Goal: Task Accomplishment & Management: Manage account settings

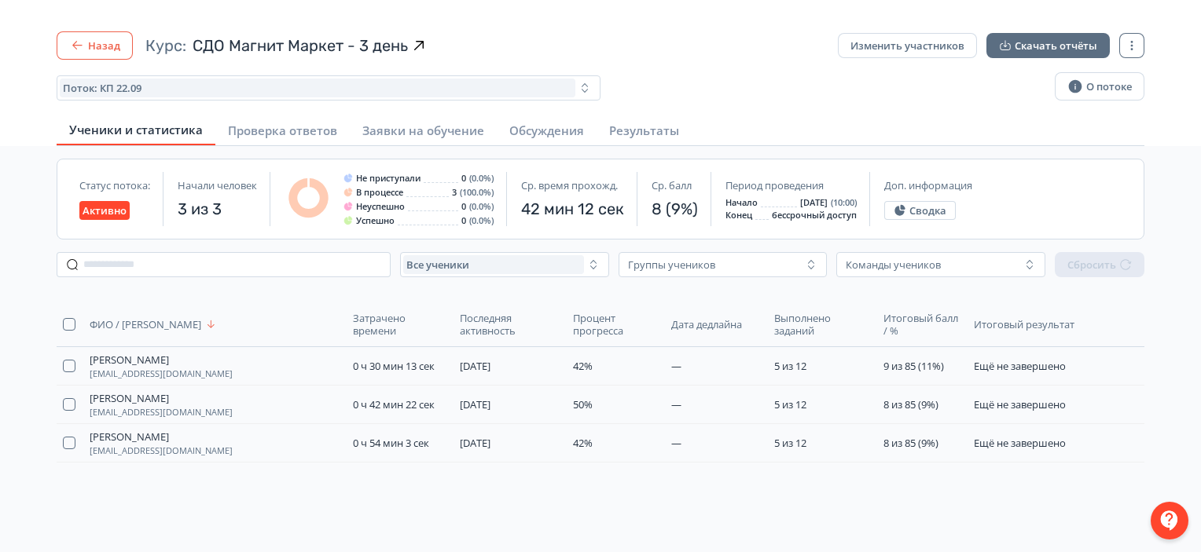
click at [94, 36] on button "Назад" at bounding box center [95, 45] width 76 height 28
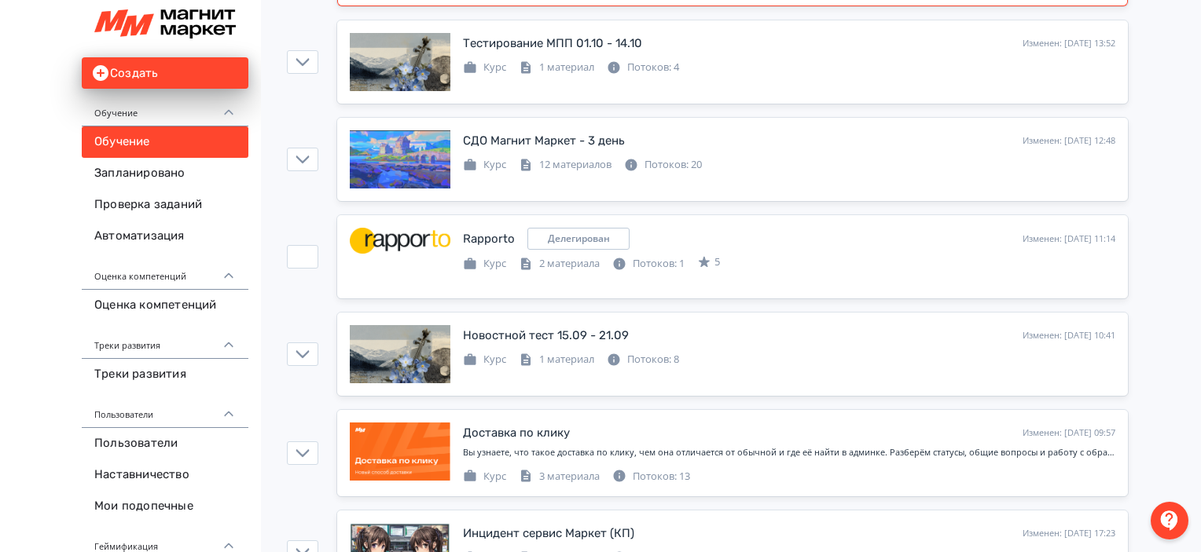
scroll to position [292, 0]
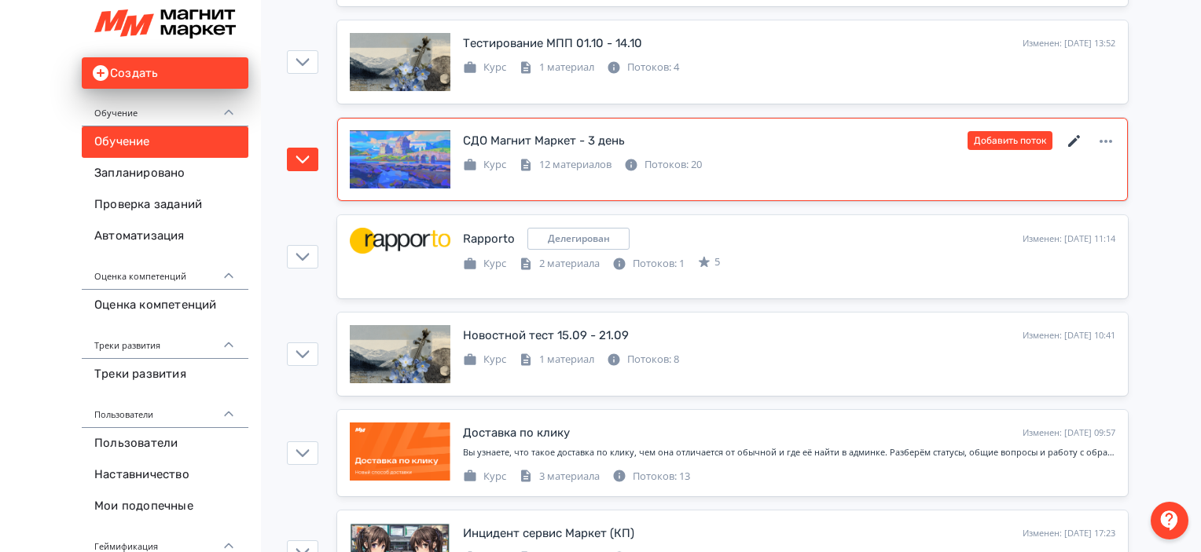
click at [1076, 136] on icon at bounding box center [1074, 141] width 19 height 19
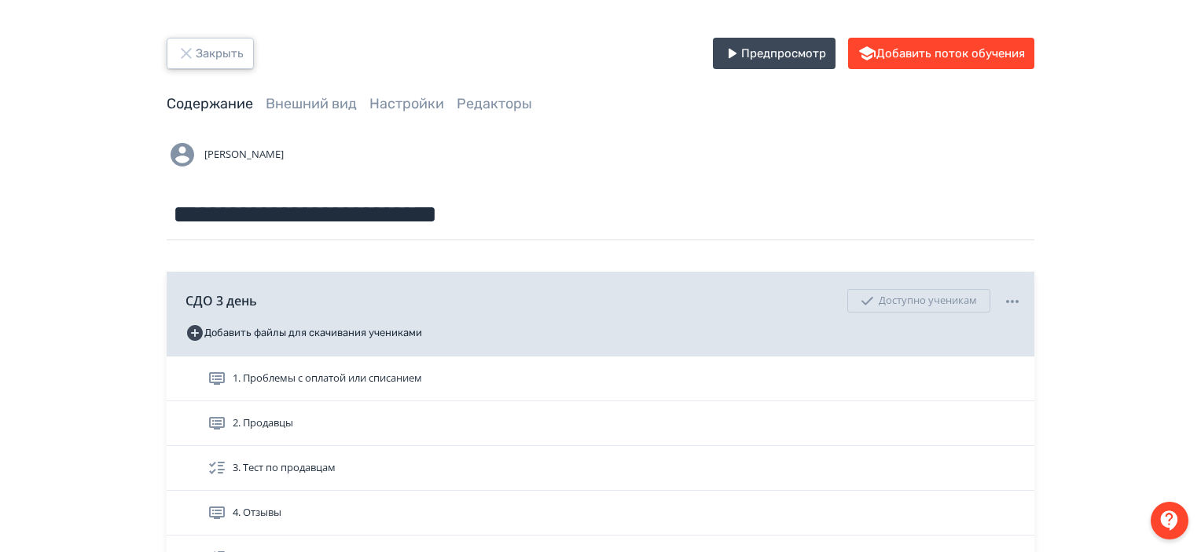
click at [211, 46] on button "Закрыть" at bounding box center [210, 53] width 87 height 31
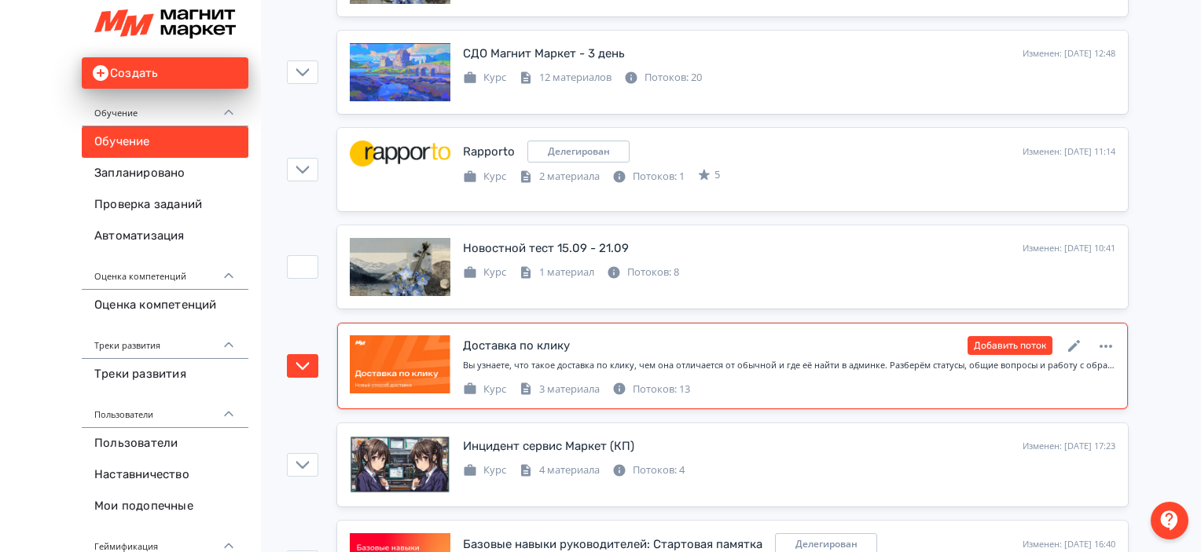
scroll to position [377, 0]
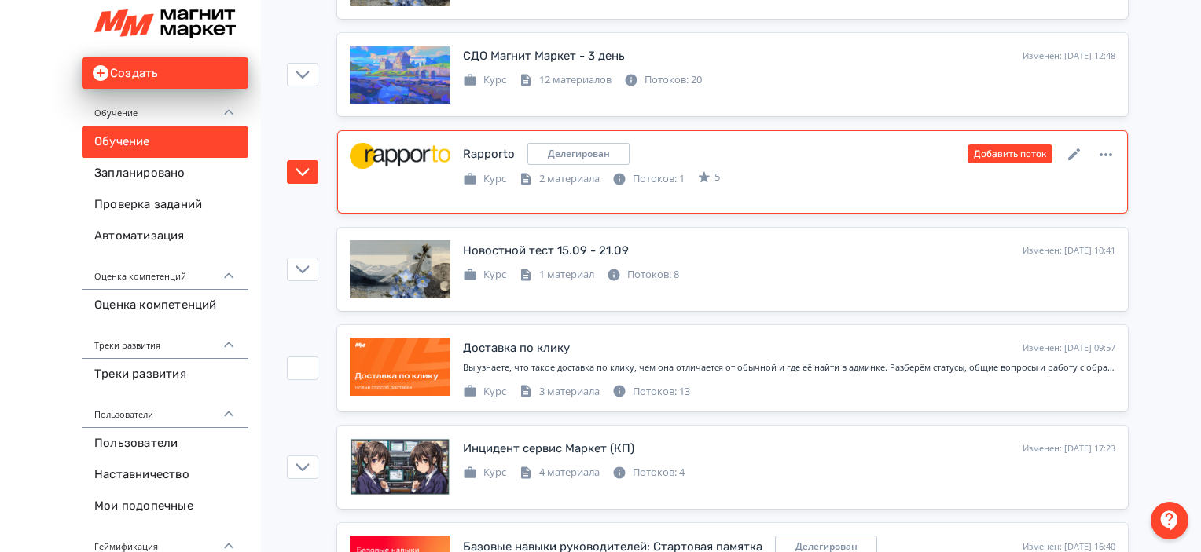
click at [754, 186] on div "Rapporto Делегирован Изменен: [DATE] 11:14 Добавить поток Курс 2 материала Пото…" at bounding box center [732, 172] width 765 height 58
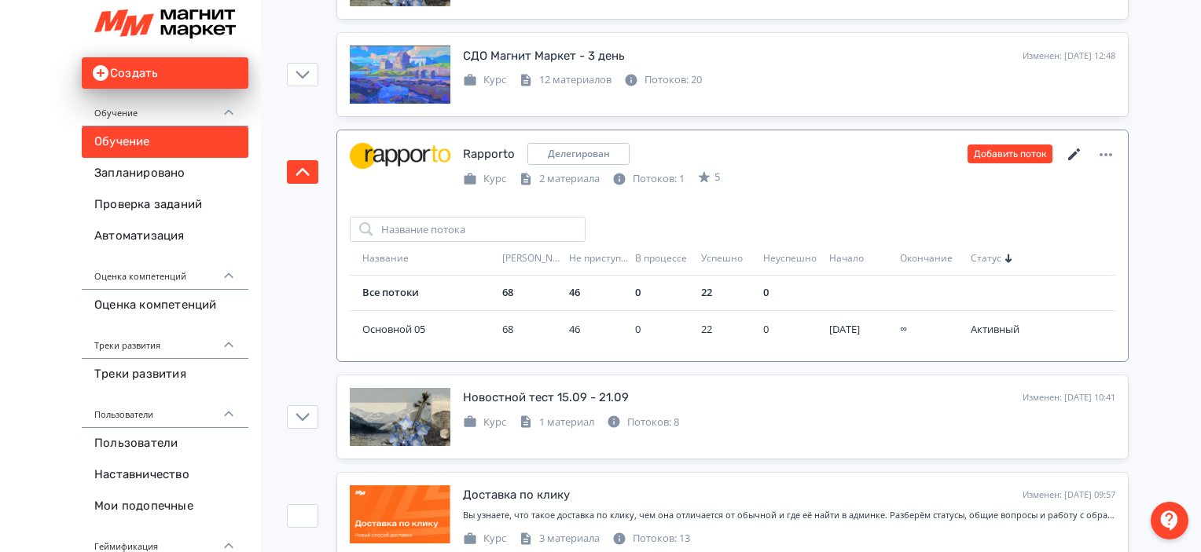
click at [1082, 148] on icon at bounding box center [1074, 154] width 19 height 19
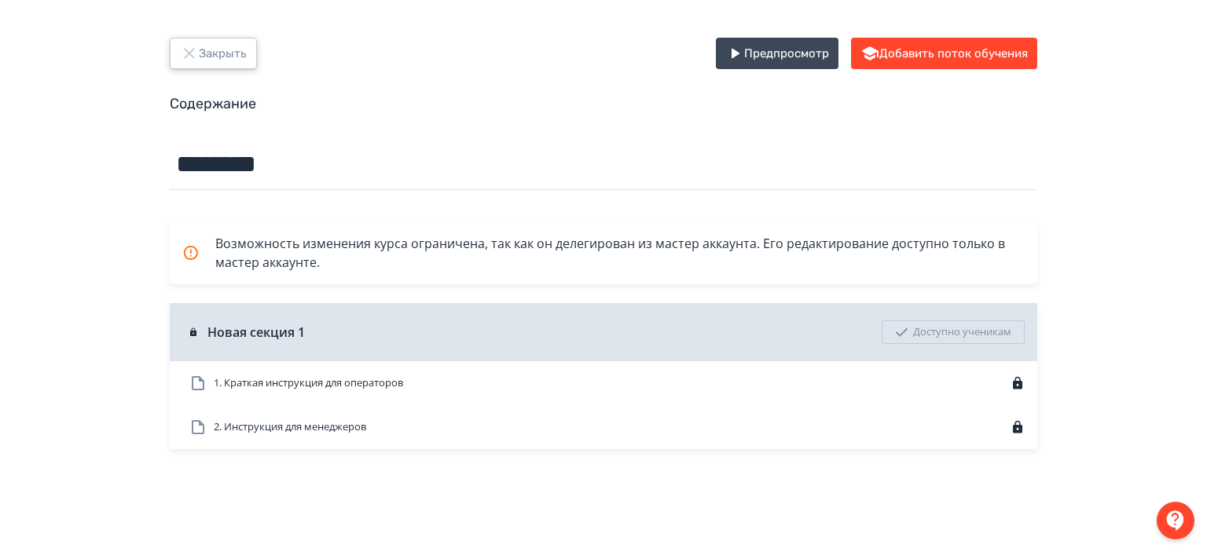
click at [229, 49] on button "Закрыть" at bounding box center [213, 53] width 87 height 31
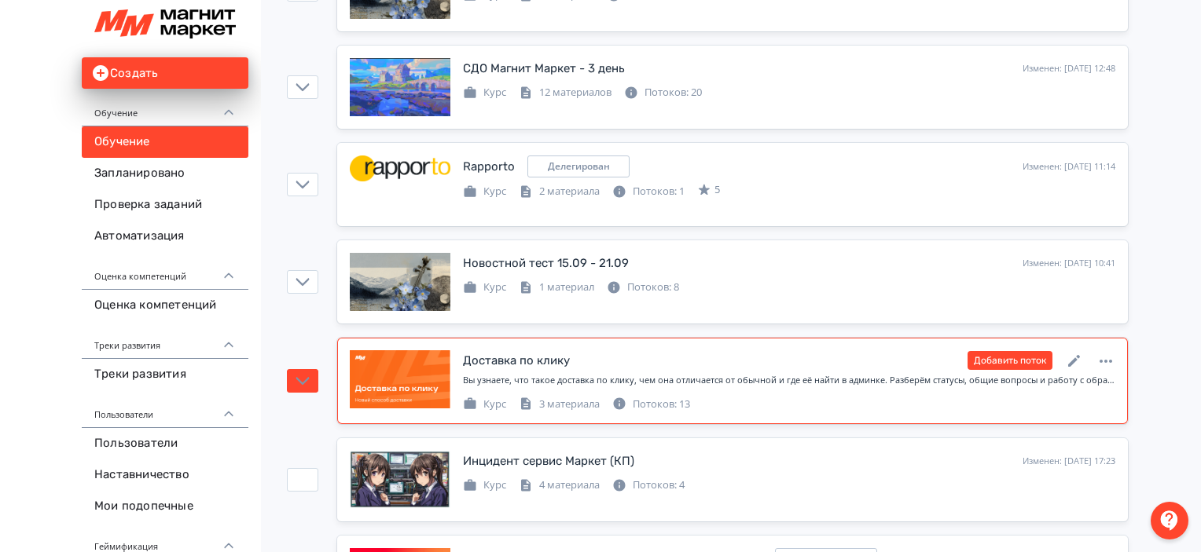
scroll to position [178, 0]
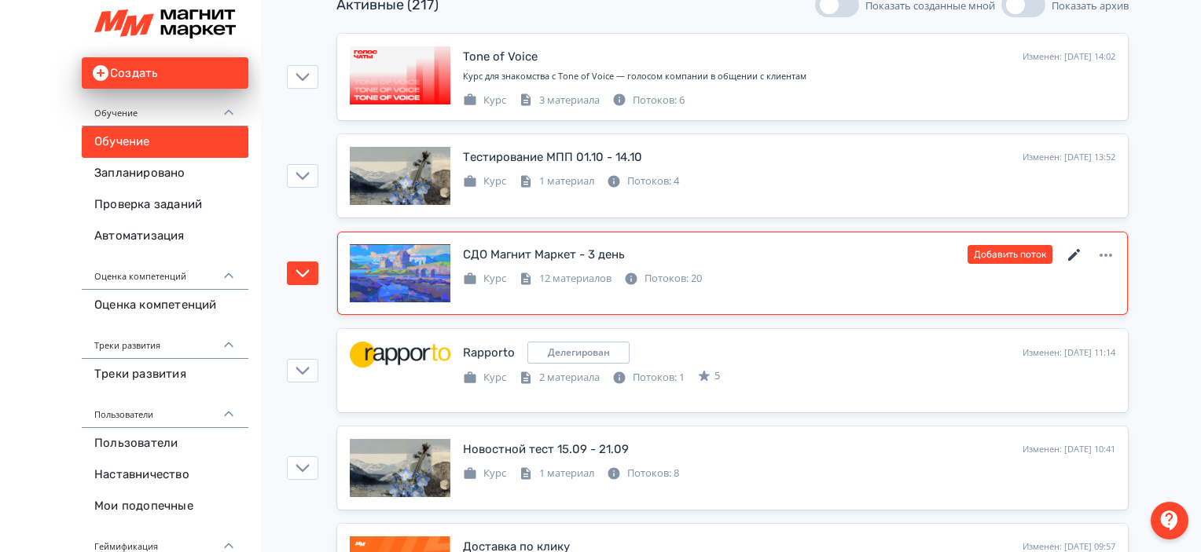
click at [1075, 248] on icon at bounding box center [1074, 255] width 19 height 19
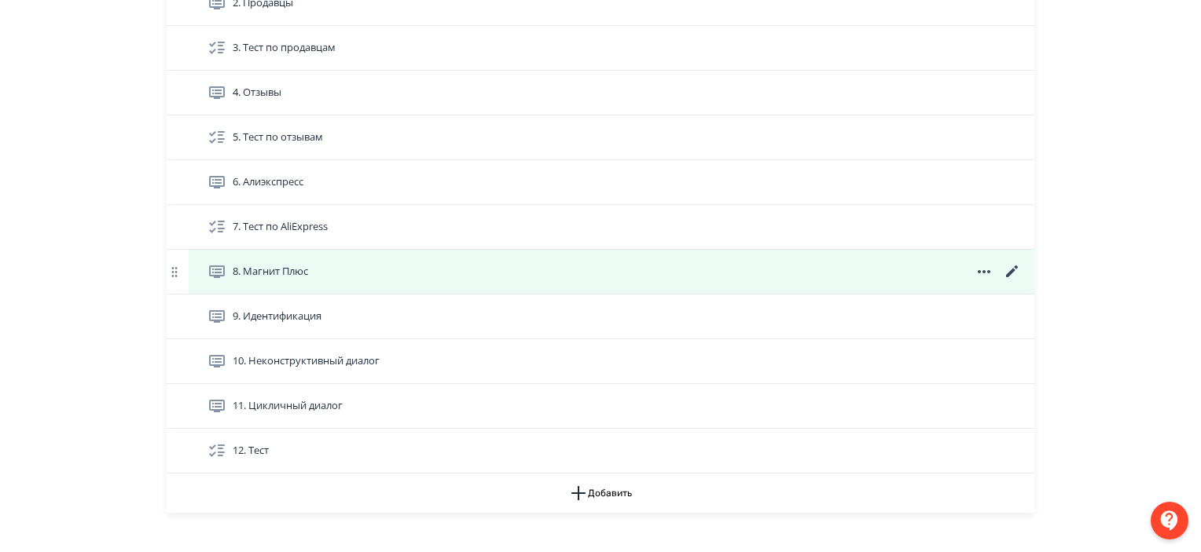
scroll to position [423, 0]
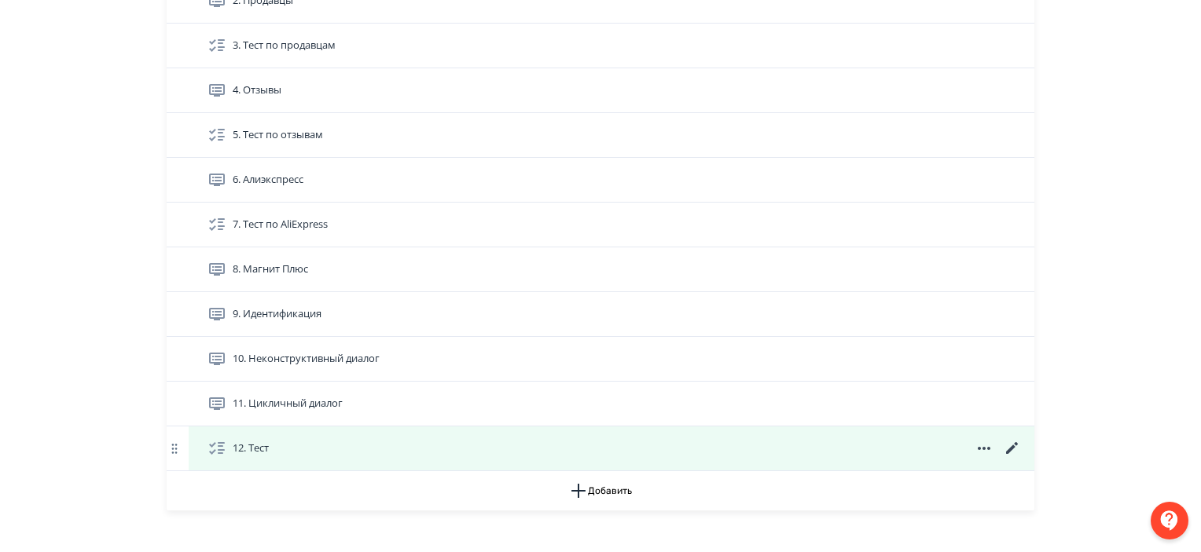
click at [1014, 440] on icon at bounding box center [1012, 448] width 19 height 19
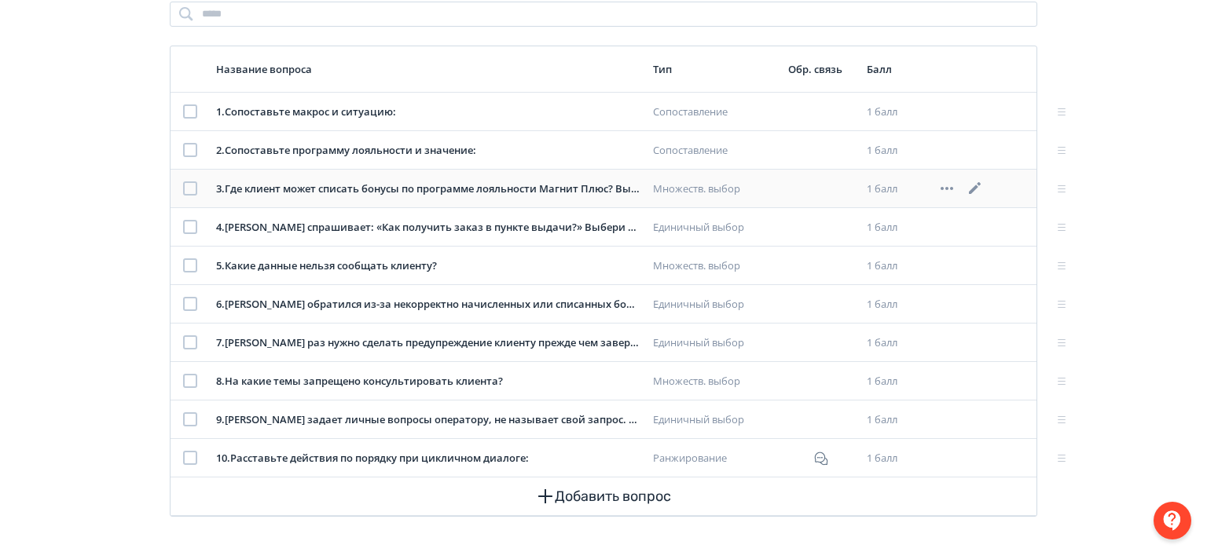
scroll to position [207, 0]
click at [969, 380] on icon at bounding box center [972, 381] width 19 height 19
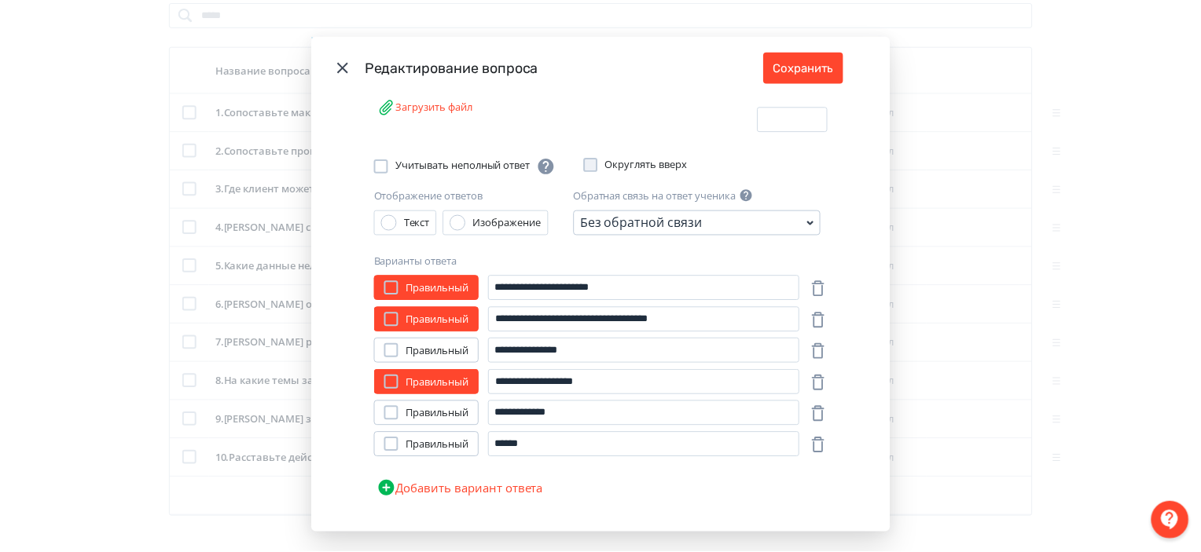
scroll to position [223, 0]
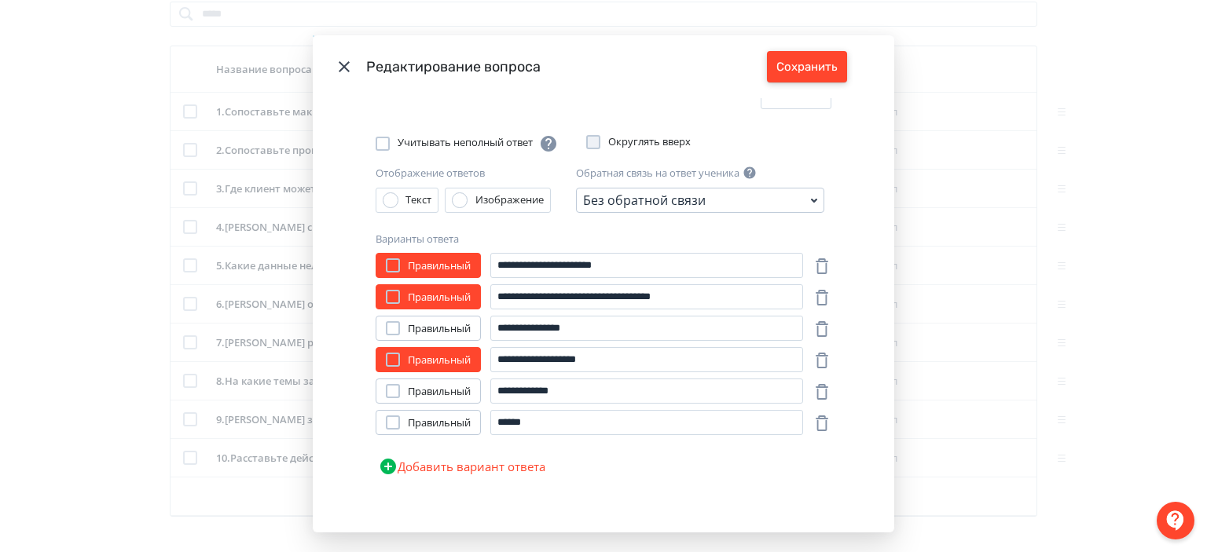
click at [826, 61] on button "Сохранить" at bounding box center [807, 66] width 80 height 31
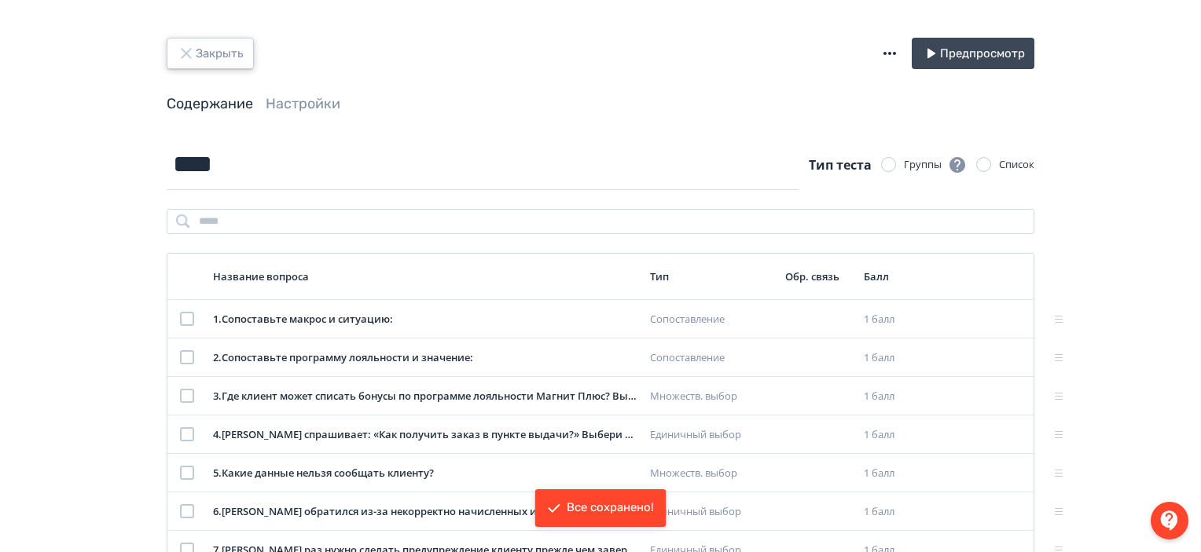
click at [195, 65] on button "Закрыть" at bounding box center [210, 53] width 87 height 31
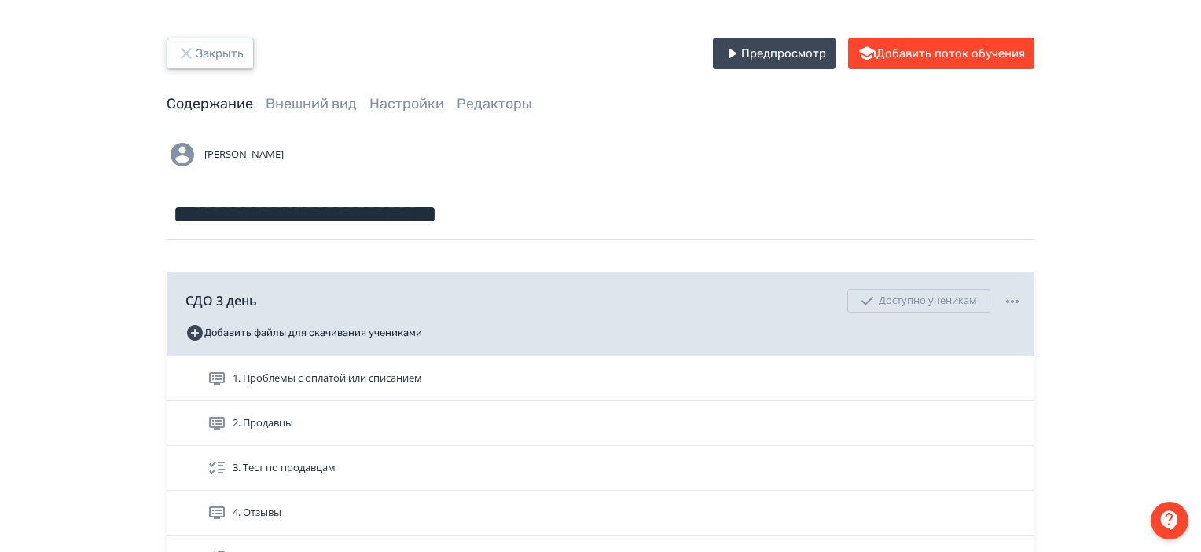
click at [212, 64] on button "Закрыть" at bounding box center [210, 53] width 87 height 31
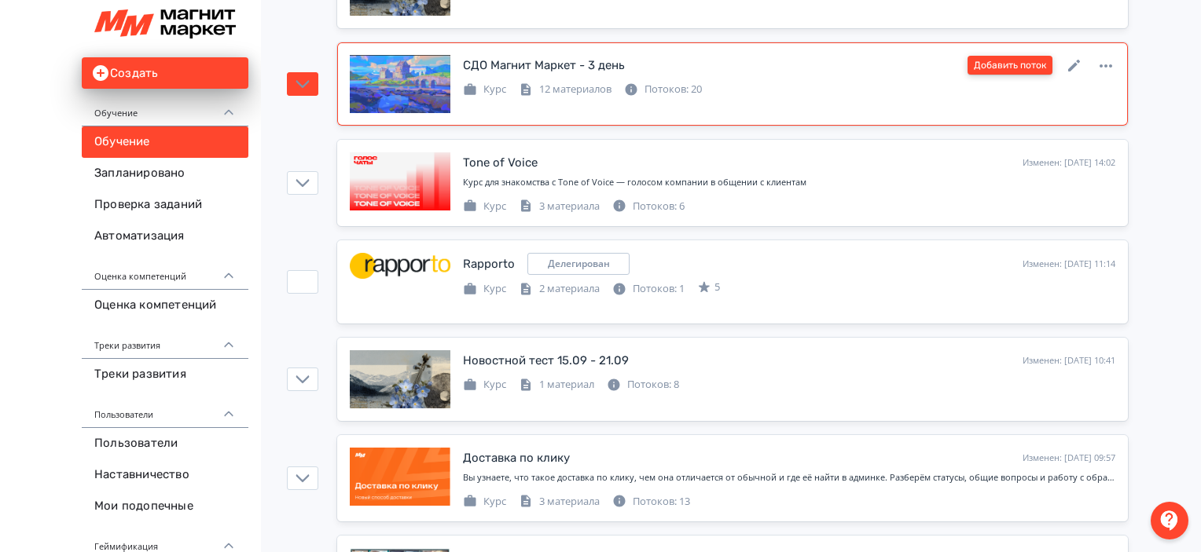
scroll to position [270, 0]
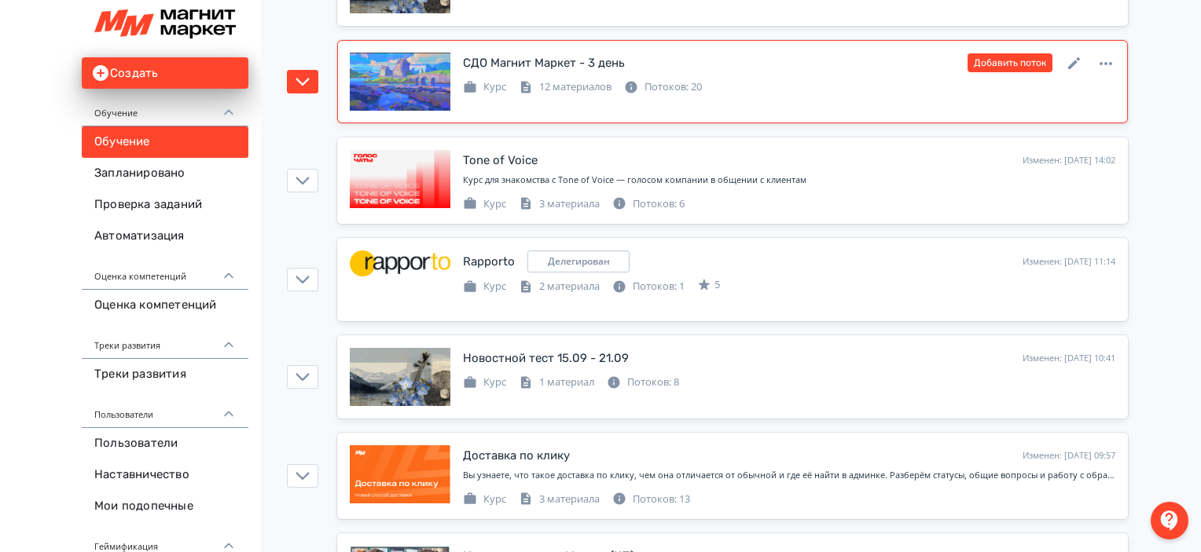
click at [912, 96] on div "СДО Магнит Маркет - 3 день Изменен: [DATE] 15:00 Добавить поток Курс 12 материа…" at bounding box center [732, 82] width 765 height 58
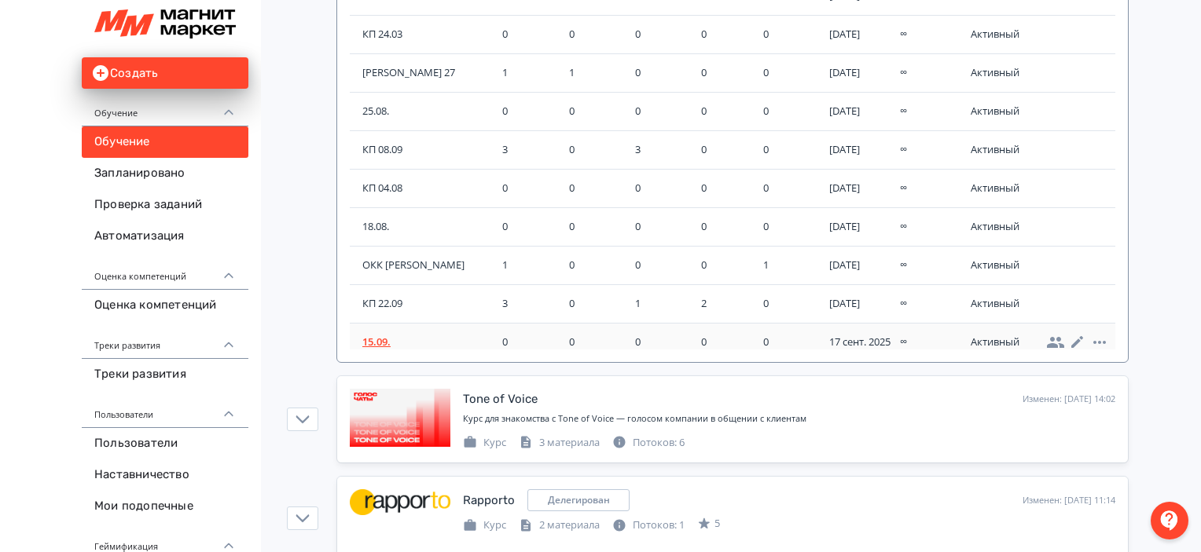
scroll to position [442, 0]
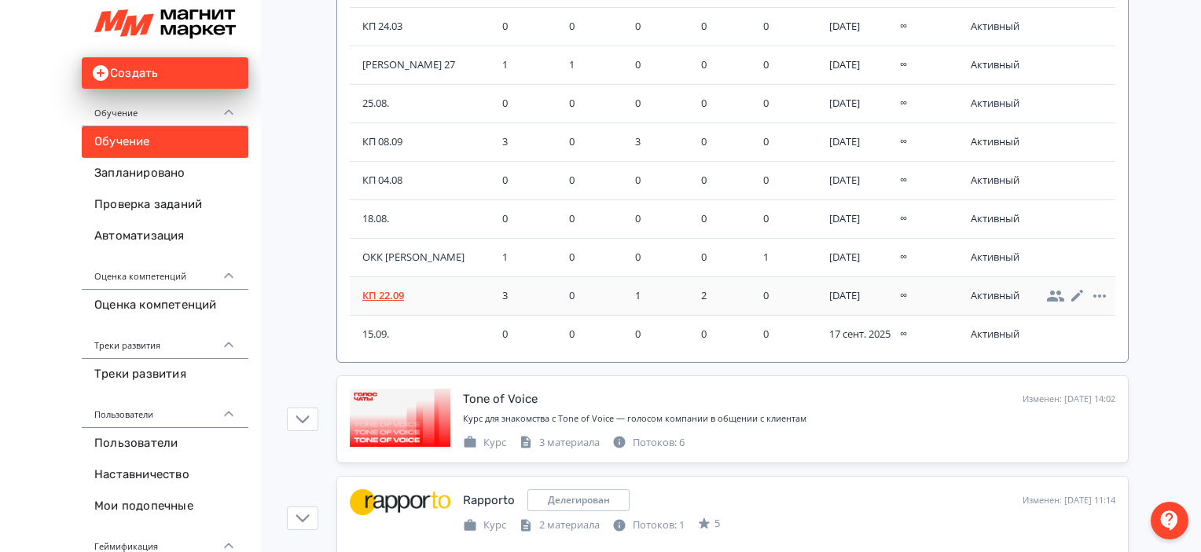
click at [387, 288] on span "КП 22.09" at bounding box center [429, 296] width 134 height 16
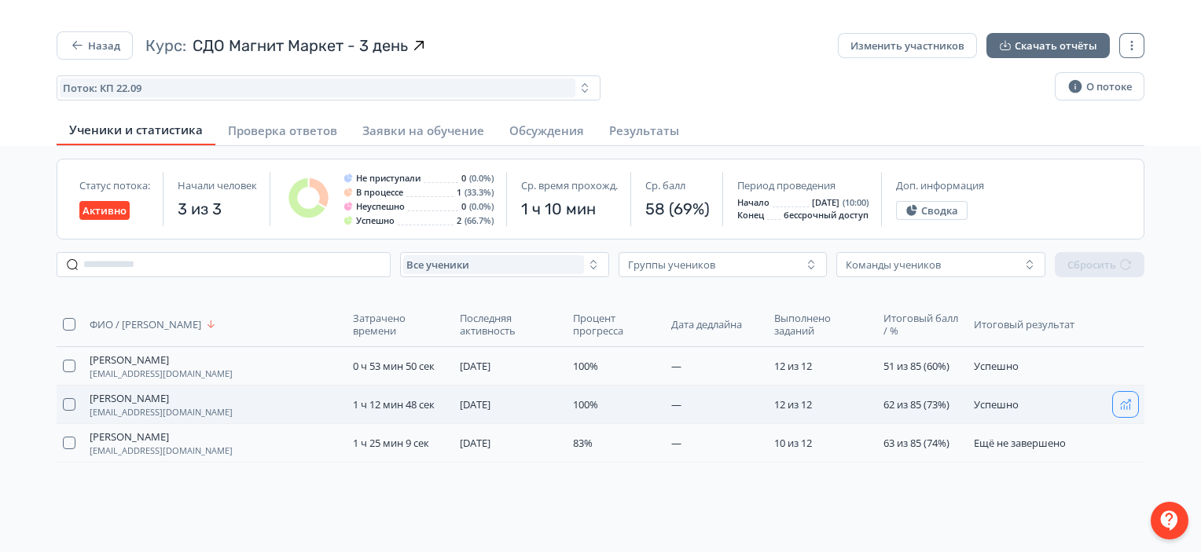
click at [1129, 402] on icon "button" at bounding box center [1125, 404] width 13 height 13
click at [1136, 366] on button "button" at bounding box center [1125, 366] width 25 height 25
click at [1129, 451] on button "button" at bounding box center [1125, 443] width 25 height 25
click at [95, 46] on button "Назад" at bounding box center [95, 45] width 76 height 28
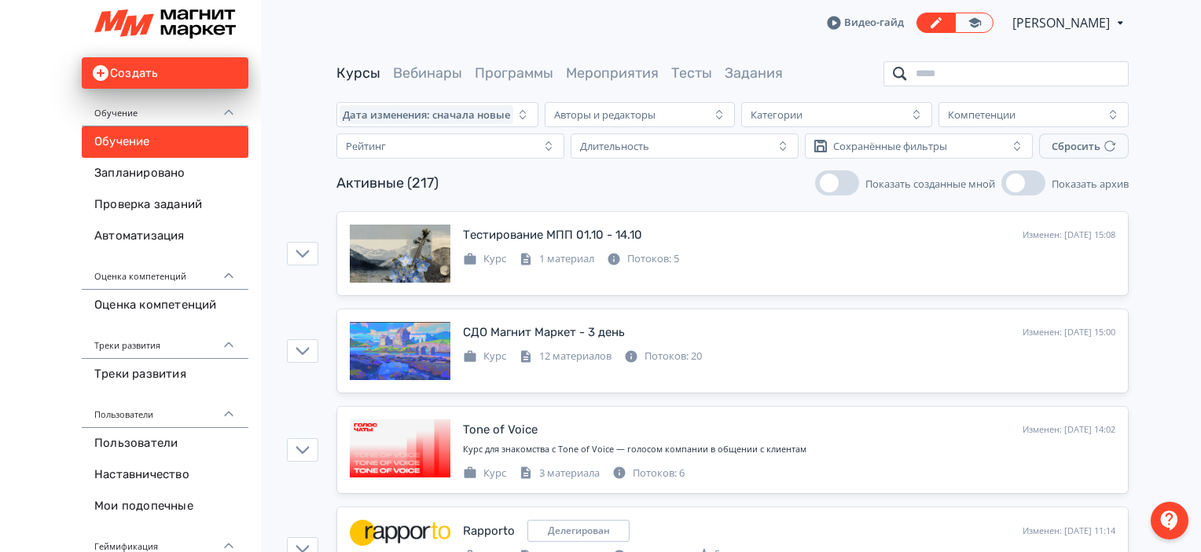
click at [1028, 69] on input "search" at bounding box center [1005, 73] width 245 height 25
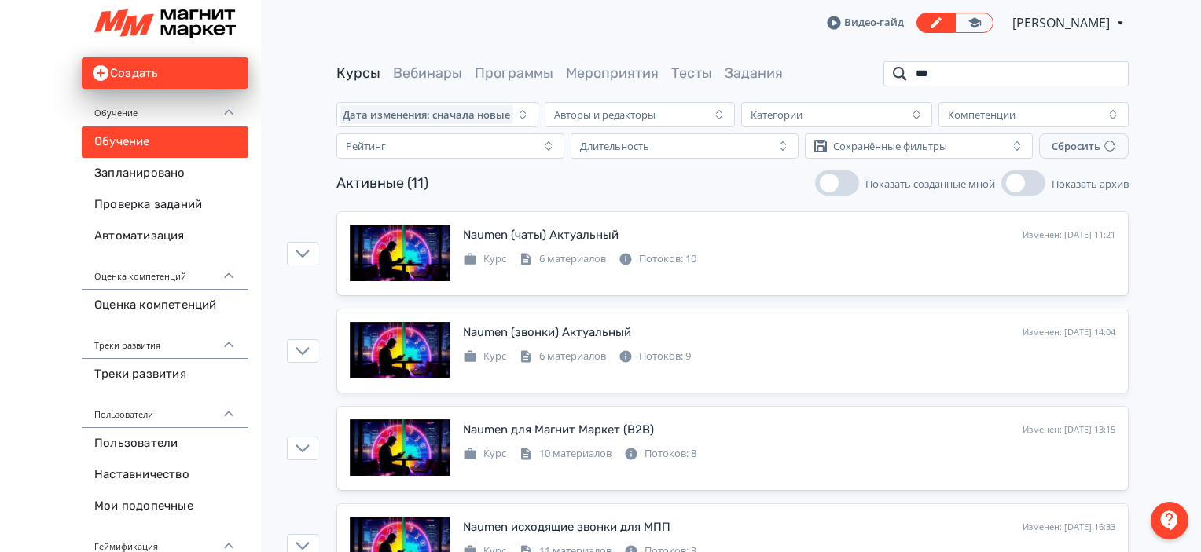
type input "***"
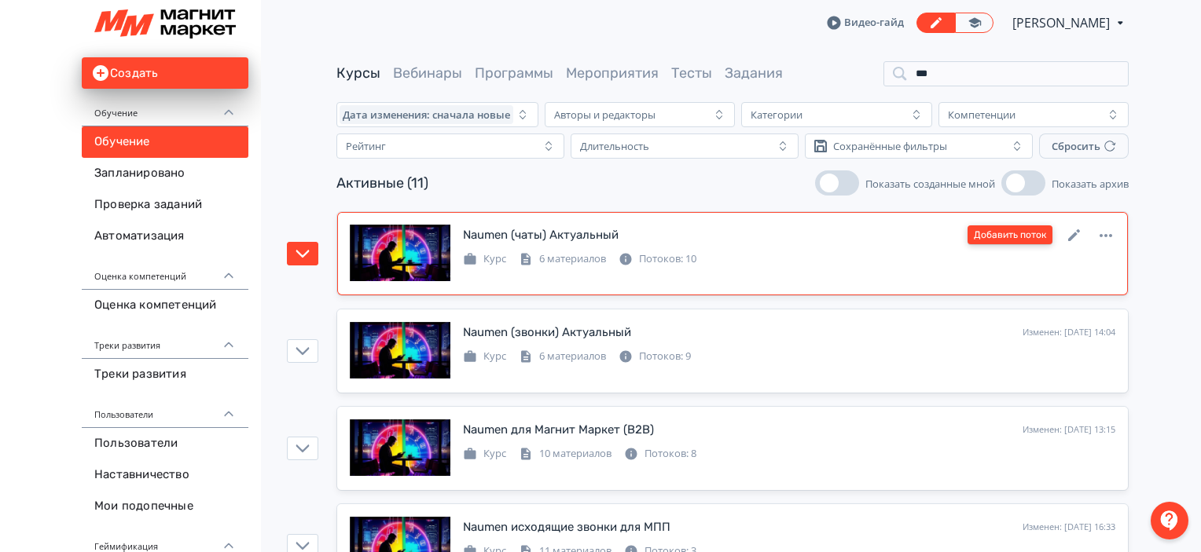
click at [1024, 236] on button "Добавить поток" at bounding box center [1009, 235] width 85 height 19
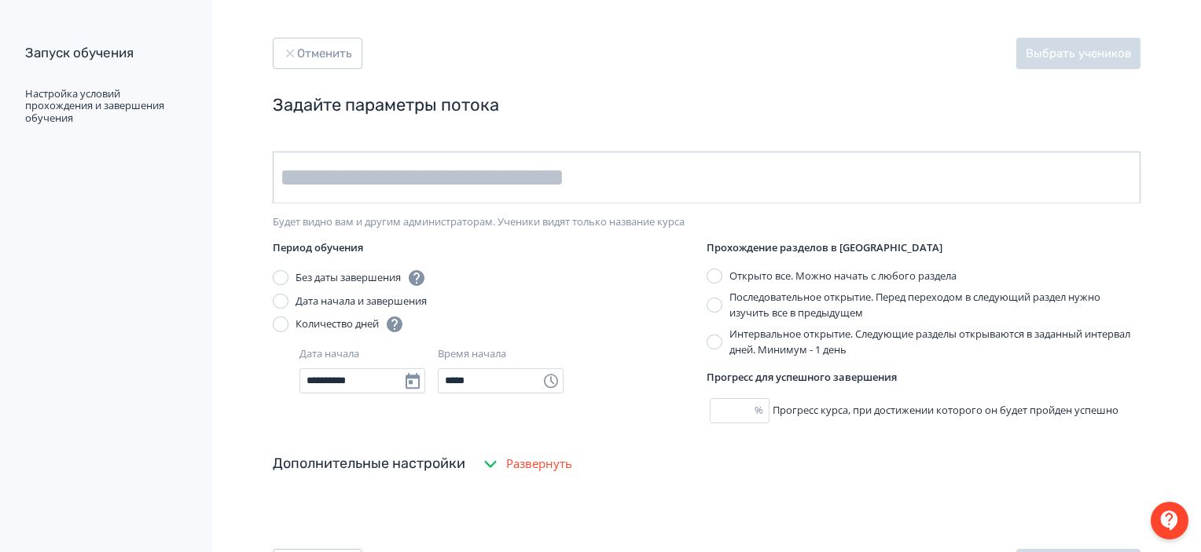
click at [560, 152] on input "text" at bounding box center [707, 178] width 868 height 52
type input "********"
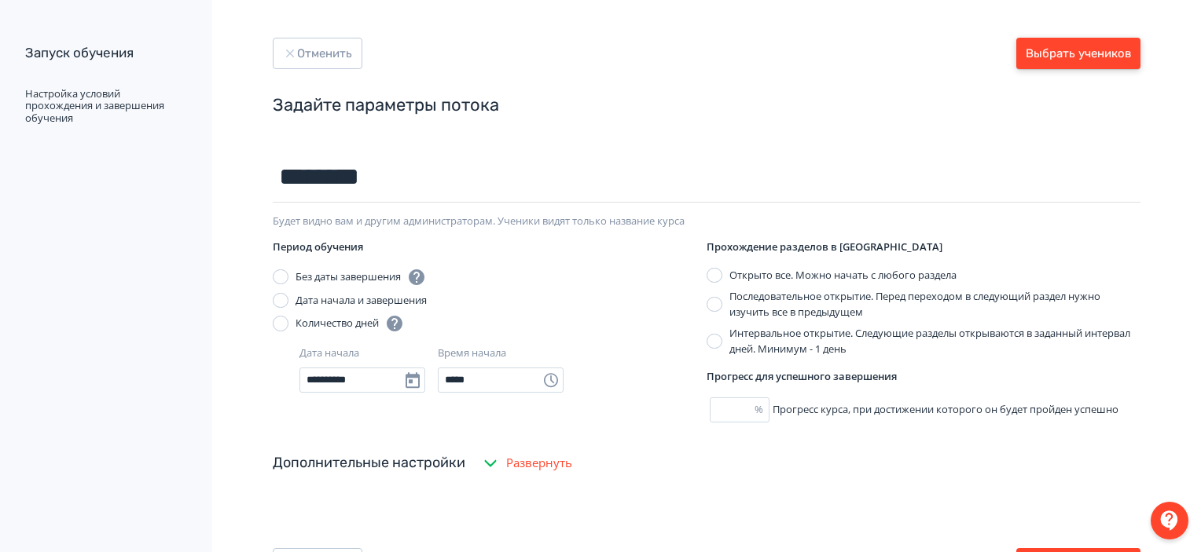
click at [1074, 64] on button "Выбрать учеников" at bounding box center [1078, 53] width 124 height 31
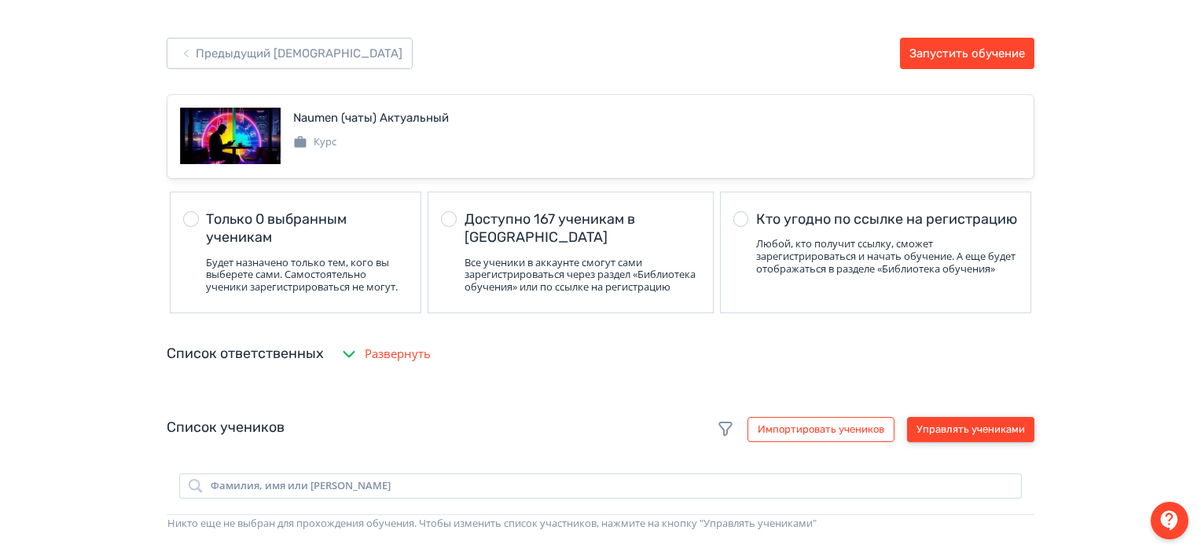
click at [975, 430] on button "Управлять учениками" at bounding box center [970, 429] width 127 height 25
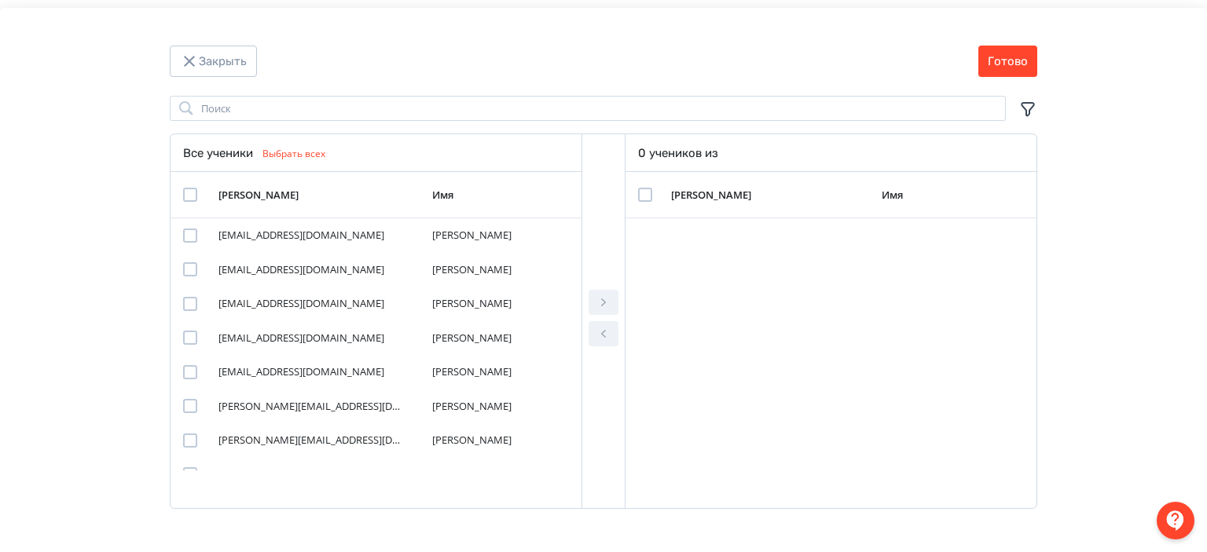
click at [1025, 107] on icon "Modal" at bounding box center [1027, 109] width 13 height 14
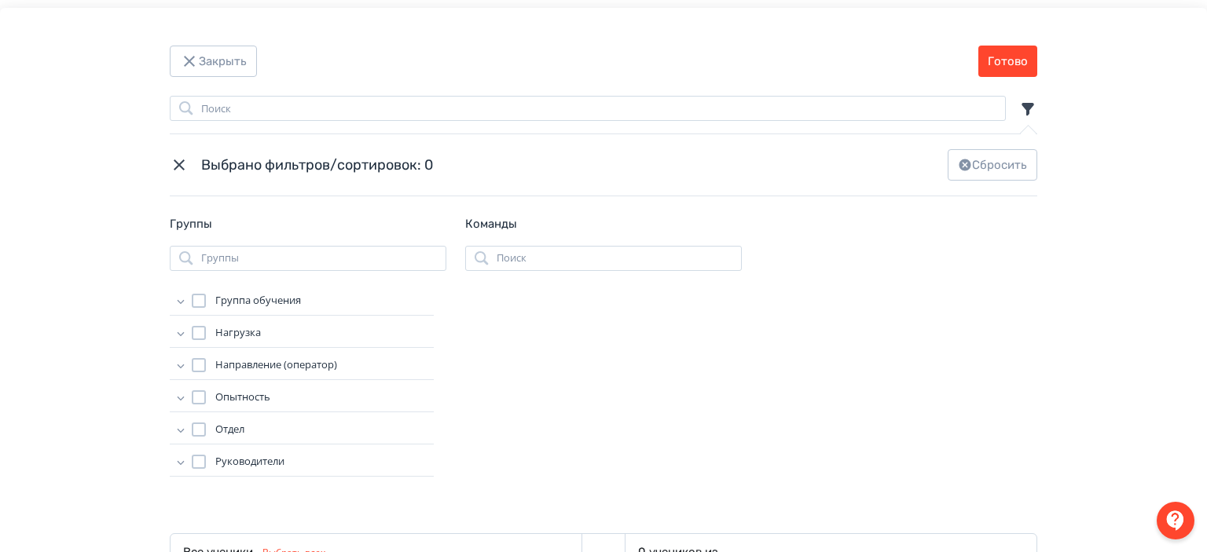
click at [173, 303] on icon "Modal" at bounding box center [181, 301] width 16 height 16
click at [212, 384] on div "Modal" at bounding box center [214, 387] width 14 height 14
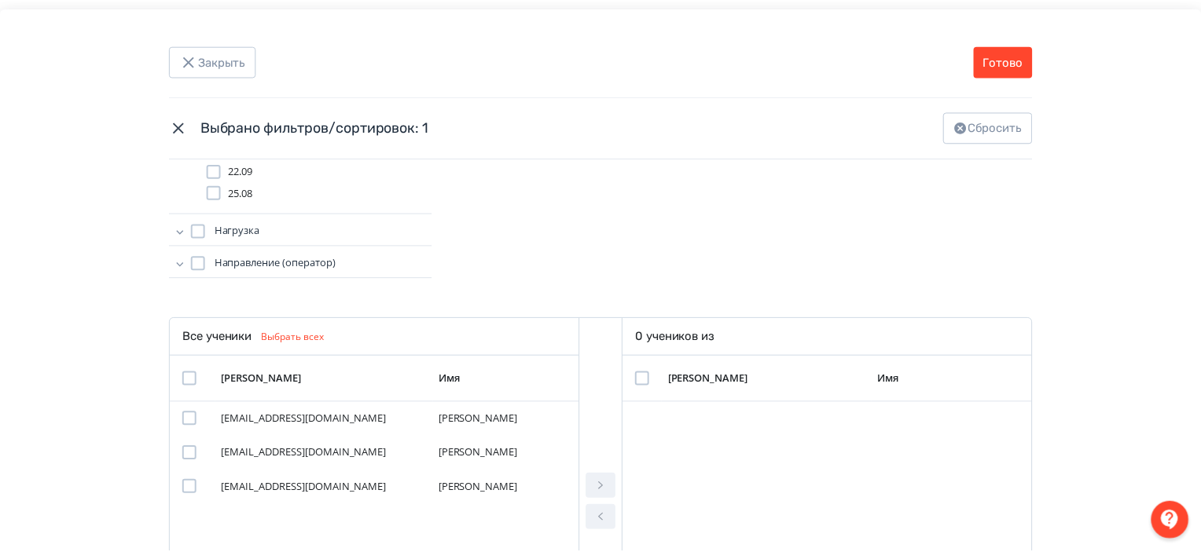
scroll to position [222, 0]
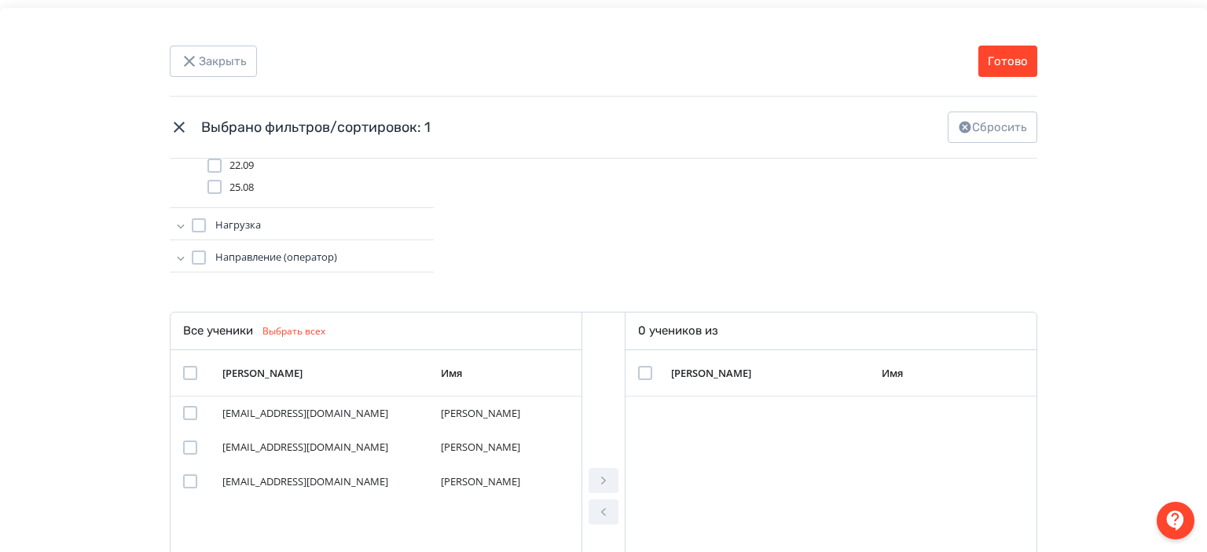
click at [179, 376] on td "Modal" at bounding box center [194, 374] width 46 height 46
click at [184, 373] on div "Modal" at bounding box center [190, 373] width 14 height 14
click at [604, 480] on icon "Modal" at bounding box center [603, 481] width 19 height 19
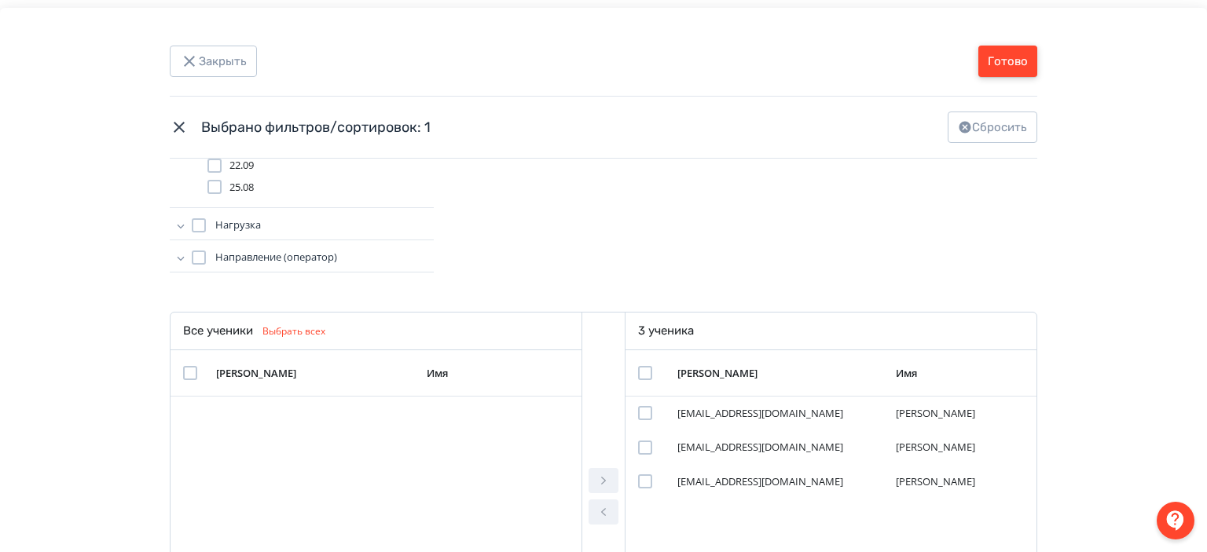
click at [1015, 59] on button "Готово" at bounding box center [1007, 61] width 59 height 31
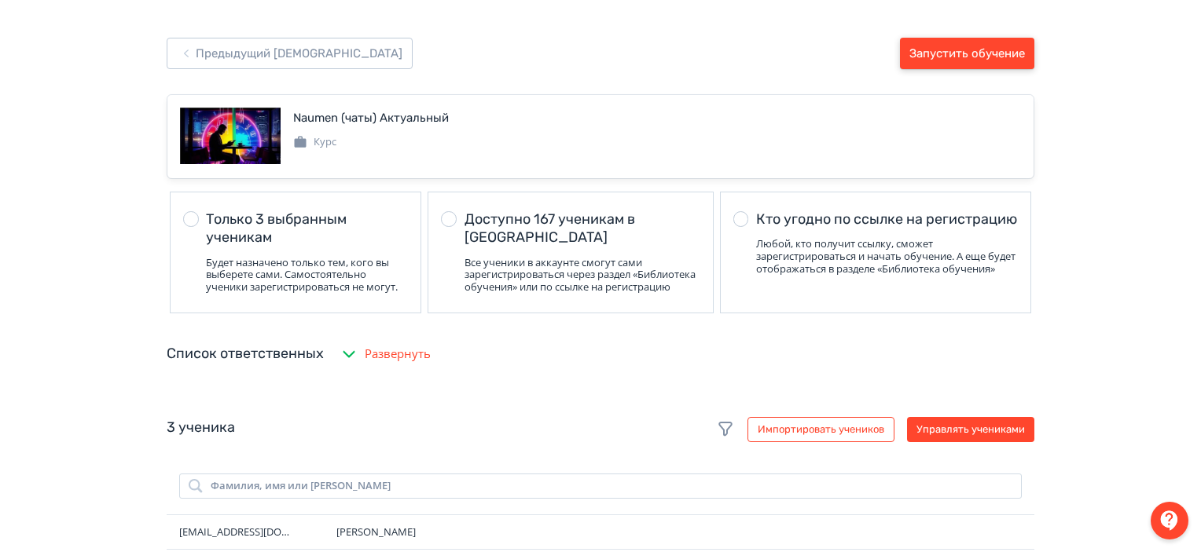
click at [1015, 59] on button "Запустить обучение" at bounding box center [967, 53] width 134 height 31
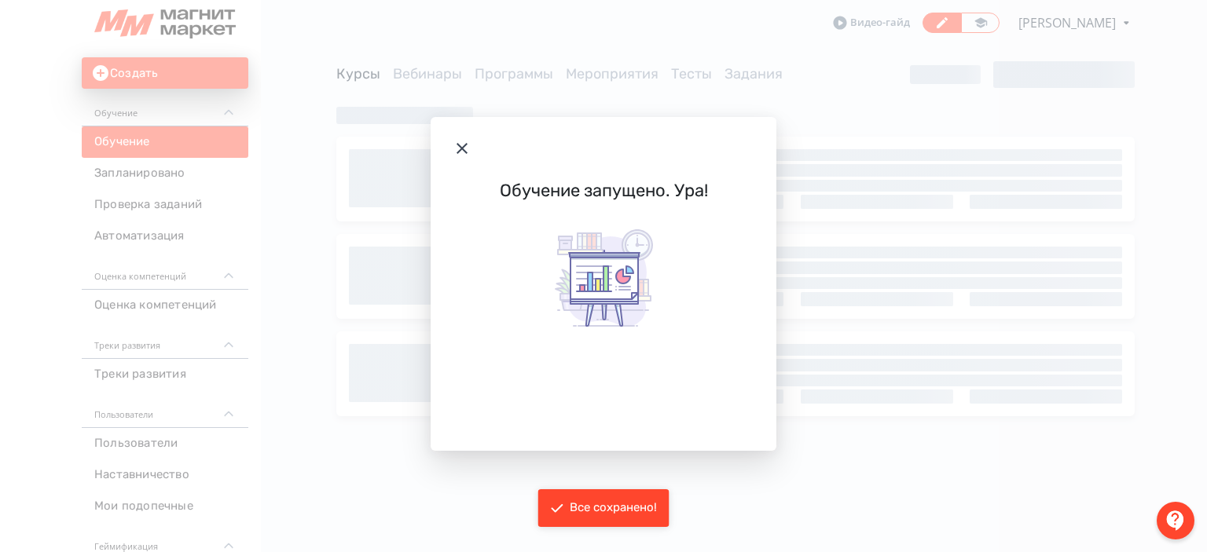
click at [459, 145] on icon "Modal" at bounding box center [462, 148] width 11 height 11
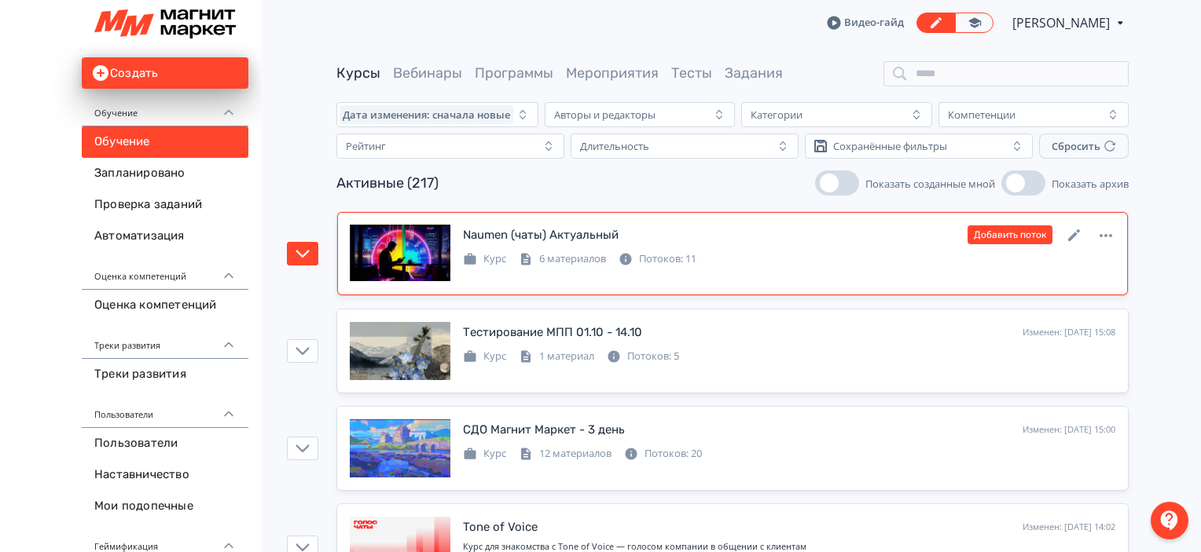
click at [792, 253] on div "Курс 6 материалов Потоков: 11" at bounding box center [789, 257] width 652 height 19
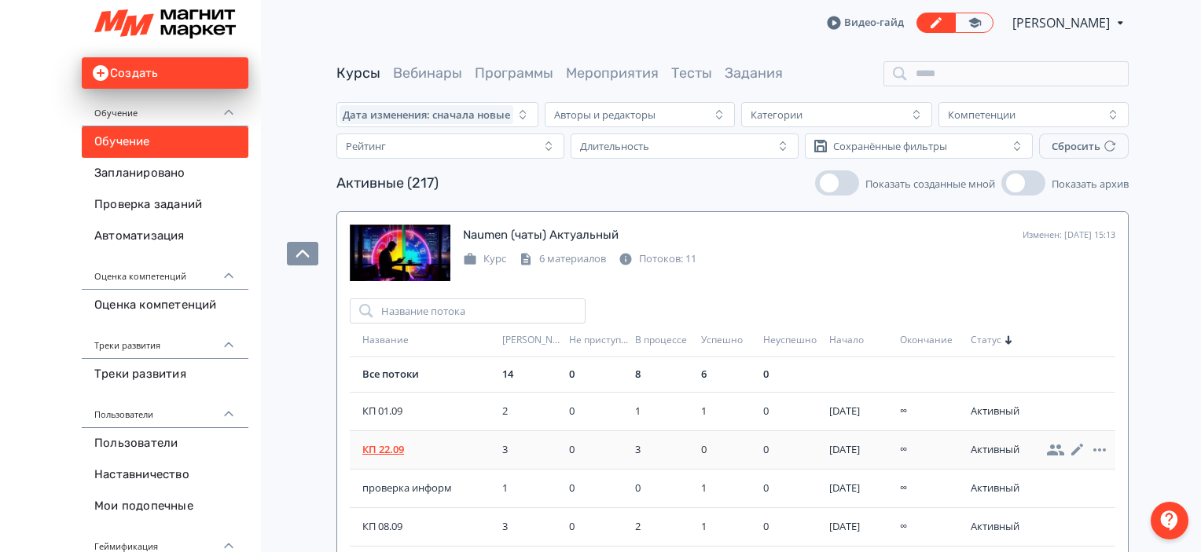
click at [391, 449] on span "КП 22.09" at bounding box center [429, 450] width 134 height 16
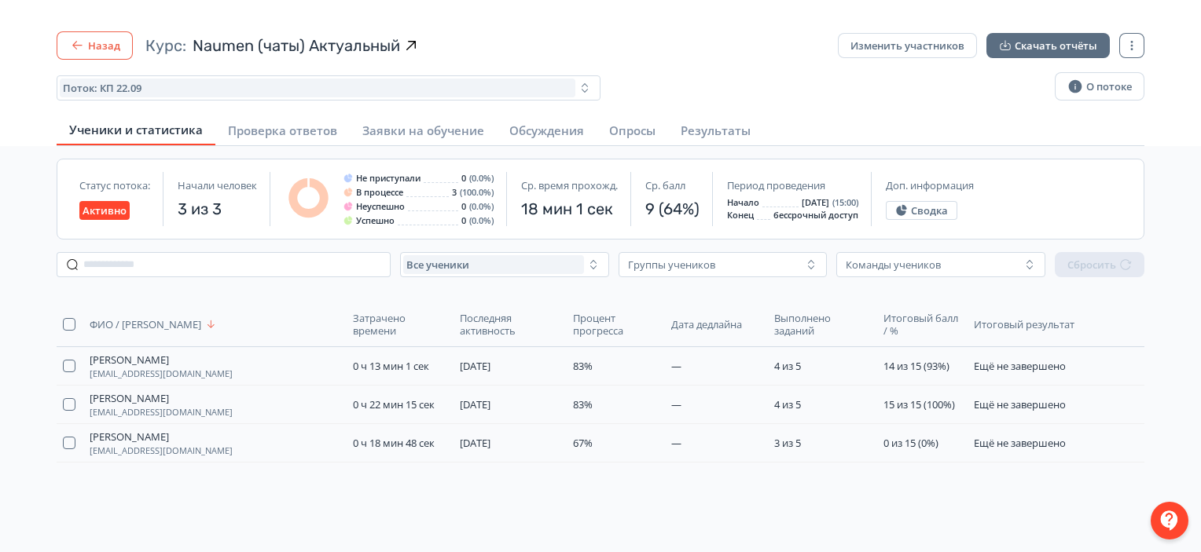
click at [105, 50] on button "Назад" at bounding box center [95, 45] width 76 height 28
